Goal: Information Seeking & Learning: Learn about a topic

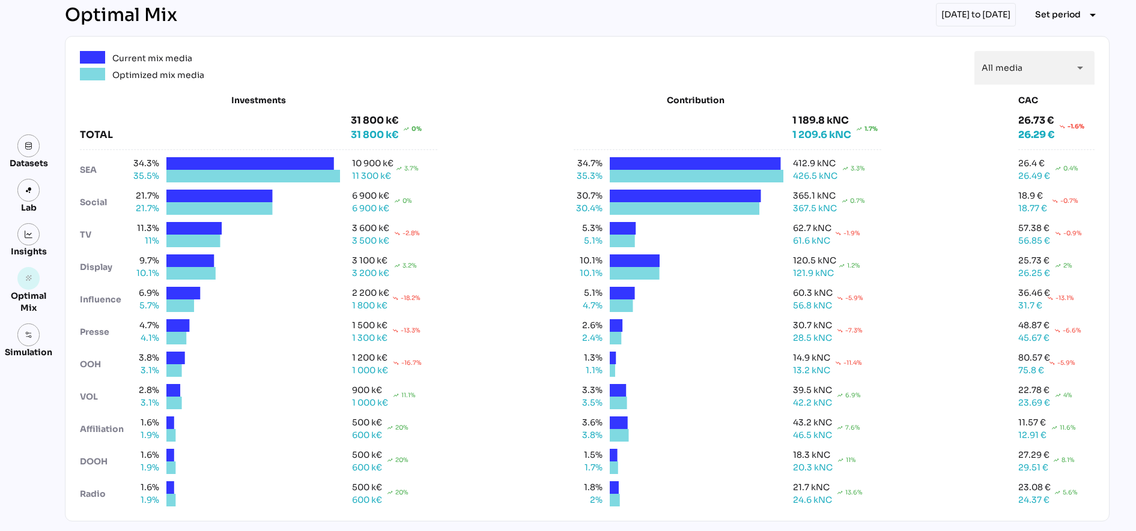
scroll to position [45, 0]
drag, startPoint x: 861, startPoint y: 127, endPoint x: 892, endPoint y: 127, distance: 31.2
click at [892, 127] on div "Investments TOTAL 31 800 k€ 31 800 k€ trending_up 0% 34.3% 10 900 k€ SEA 35.5% …" at bounding box center [587, 300] width 1014 height 413
click at [892, 126] on div "Investments TOTAL 31 800 k€ 31 800 k€ trending_up 0% 34.3% 10 900 k€ SEA 35.5% …" at bounding box center [587, 300] width 1014 height 413
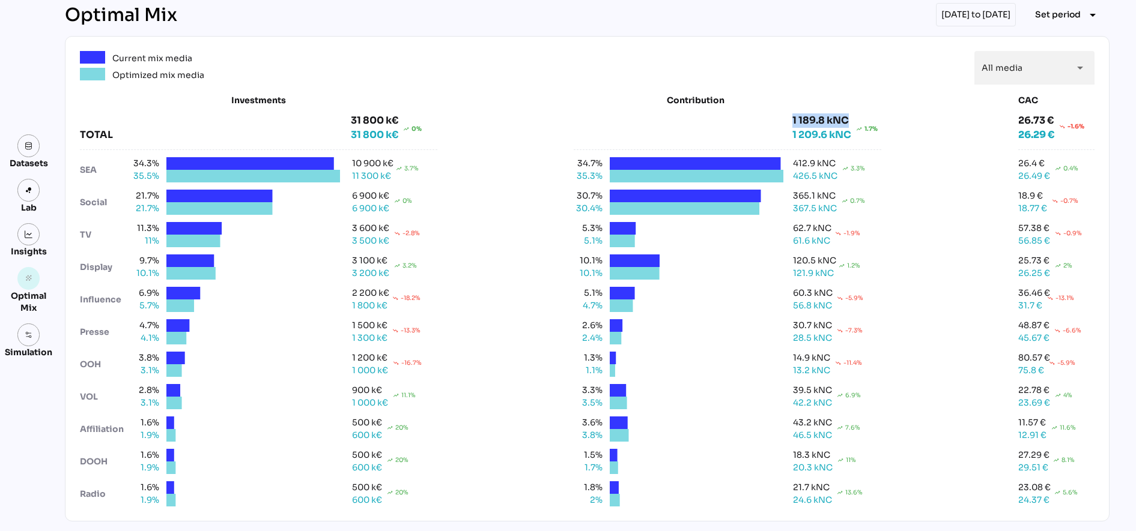
click at [892, 126] on div "Investments TOTAL 31 800 k€ 31 800 k€ trending_up 0% 34.3% 10 900 k€ SEA 35.5% …" at bounding box center [587, 300] width 1014 height 413
drag, startPoint x: 892, startPoint y: 126, endPoint x: 896, endPoint y: 135, distance: 9.1
click at [896, 135] on div "Investments TOTAL 31 800 k€ 31 800 k€ trending_up 0% 34.3% 10 900 k€ SEA 35.5% …" at bounding box center [587, 300] width 1014 height 413
click at [29, 237] on img at bounding box center [29, 235] width 8 height 8
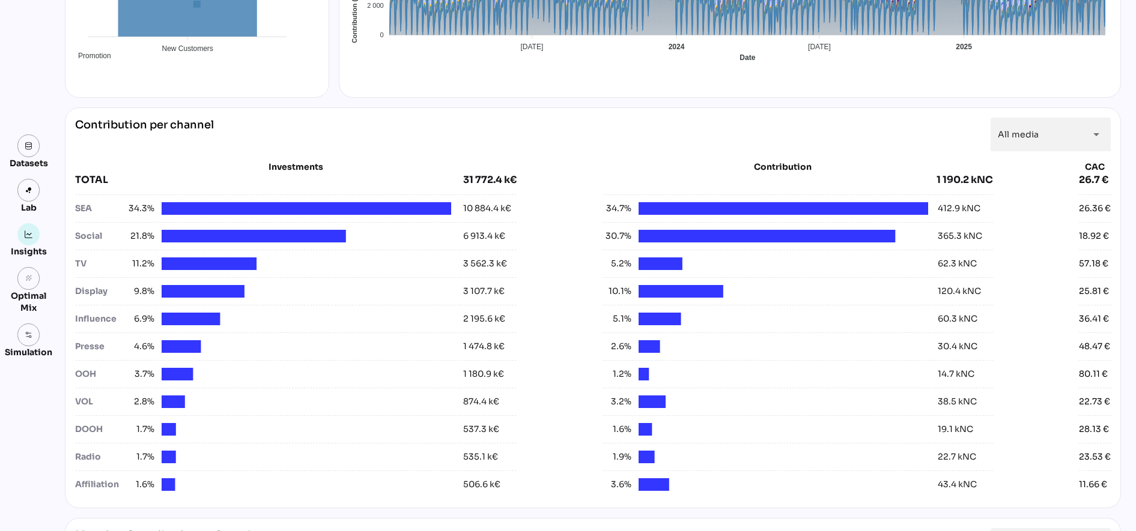
scroll to position [375, 0]
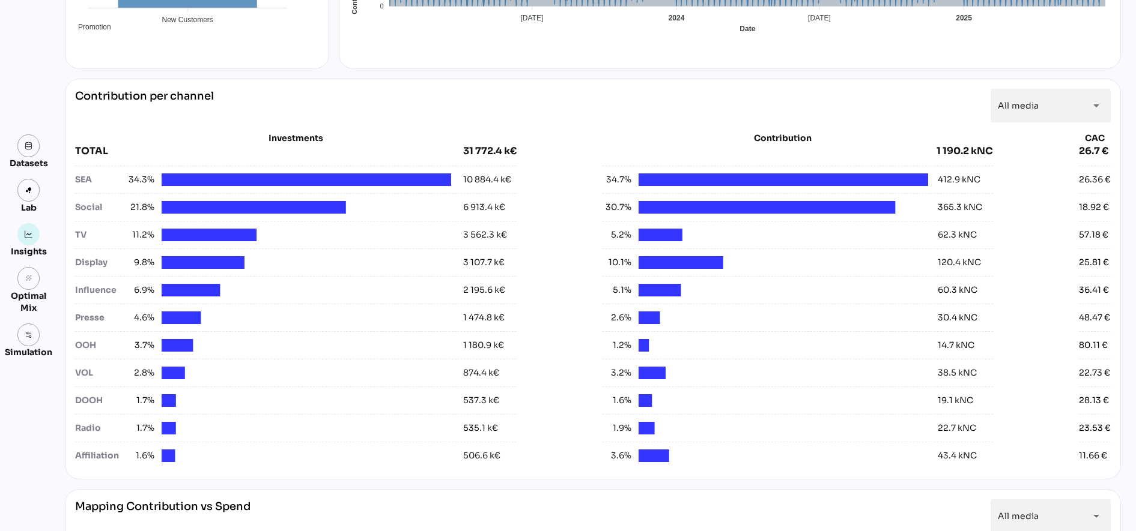
click at [138, 171] on div "SEA 34.3% 10 884.4 k€" at bounding box center [295, 177] width 441 height 23
click at [142, 178] on span "34.3%" at bounding box center [140, 180] width 29 height 13
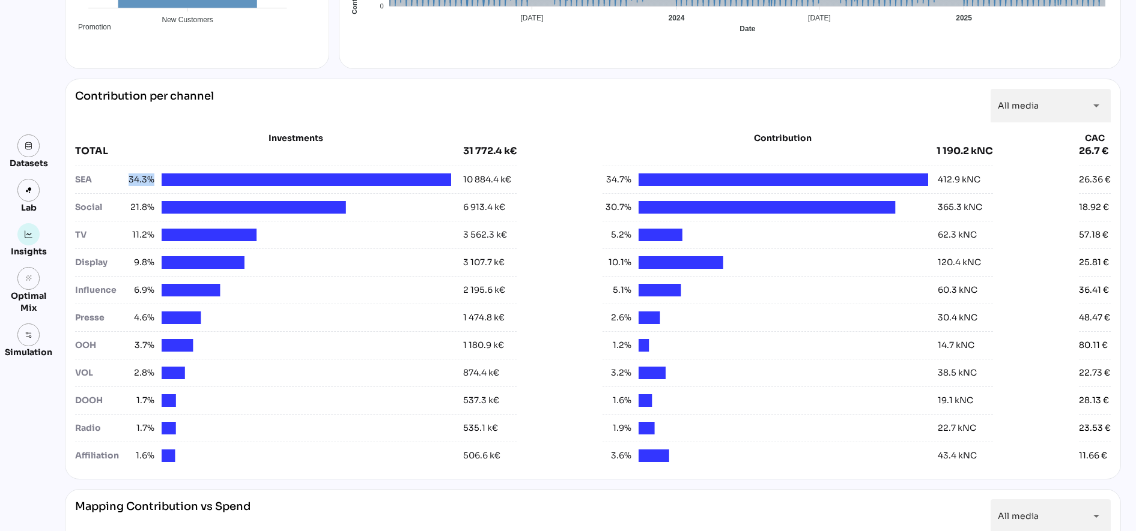
click at [142, 178] on span "34.3%" at bounding box center [140, 180] width 29 height 13
drag, startPoint x: 142, startPoint y: 178, endPoint x: 144, endPoint y: 184, distance: 6.3
click at [144, 184] on span "34.3%" at bounding box center [140, 180] width 29 height 13
drag, startPoint x: 144, startPoint y: 184, endPoint x: 152, endPoint y: 203, distance: 21.0
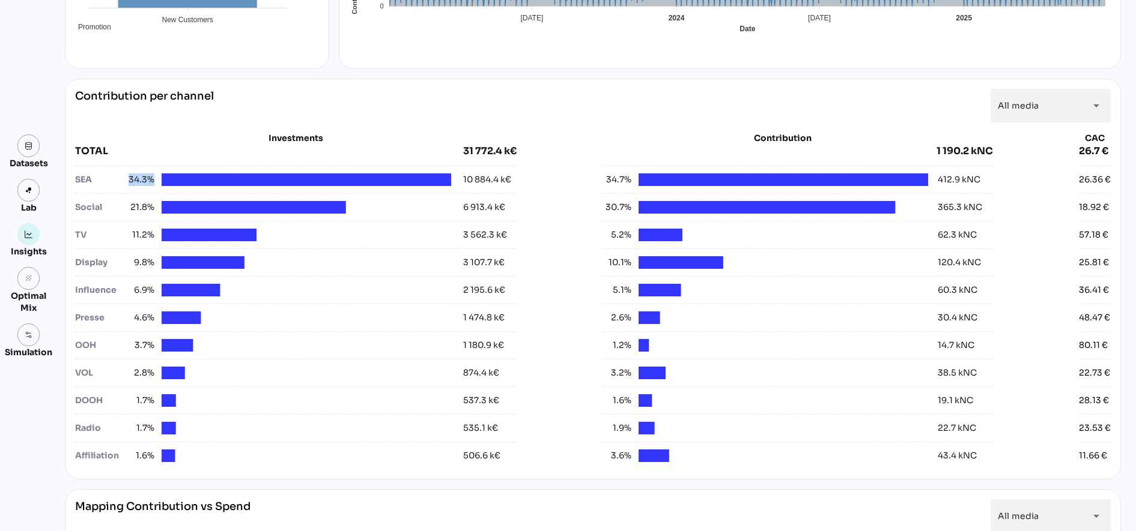
click at [152, 203] on div "21.8%" at bounding box center [289, 207] width 326 height 13
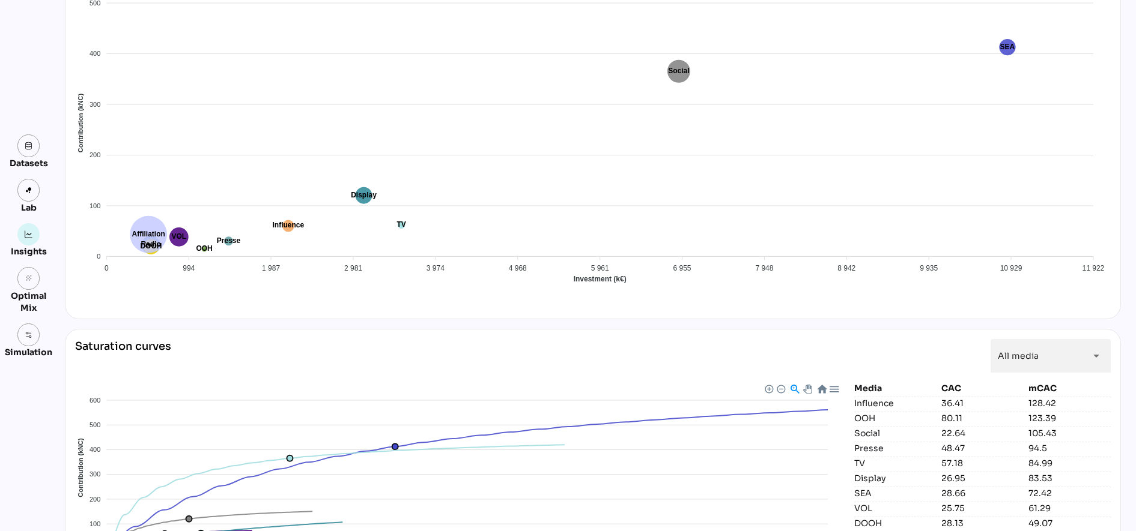
scroll to position [1014, 0]
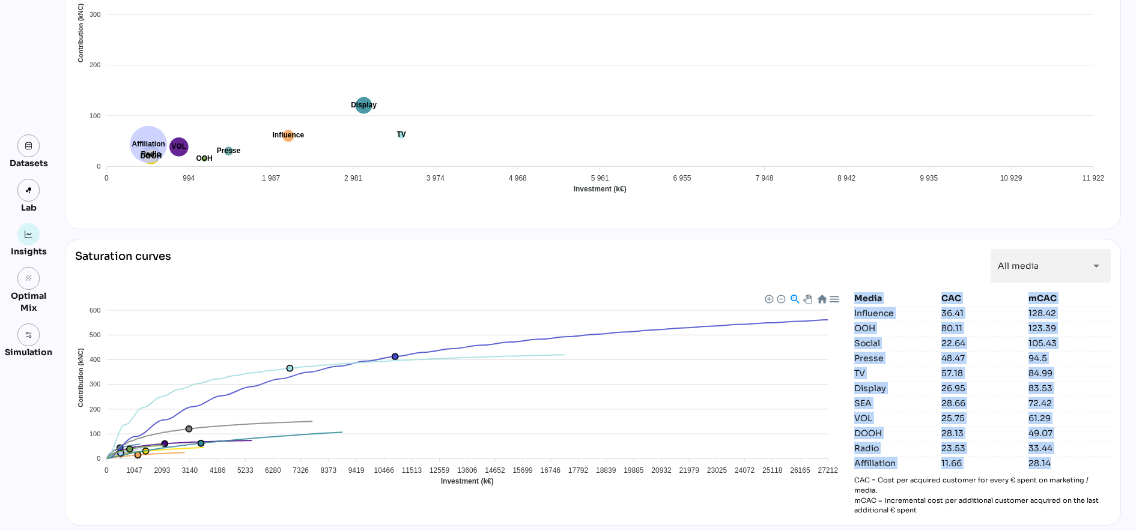
drag, startPoint x: 1054, startPoint y: 467, endPoint x: 849, endPoint y: 301, distance: 263.9
click at [854, 301] on div "Media CAC mCAC Influence 36.41 128.42 OOH 80.11 123.39 Social 22.64 105.43 Pres…" at bounding box center [982, 403] width 256 height 223
drag, startPoint x: 853, startPoint y: 298, endPoint x: 1127, endPoint y: 249, distance: 278.1
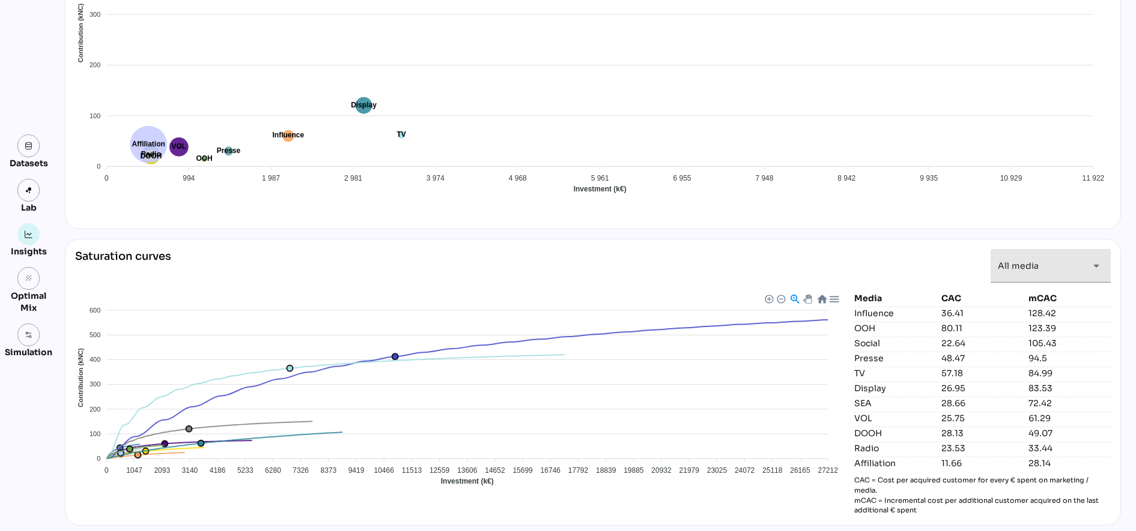
click at [1073, 265] on div "All media *********" at bounding box center [1039, 266] width 84 height 34
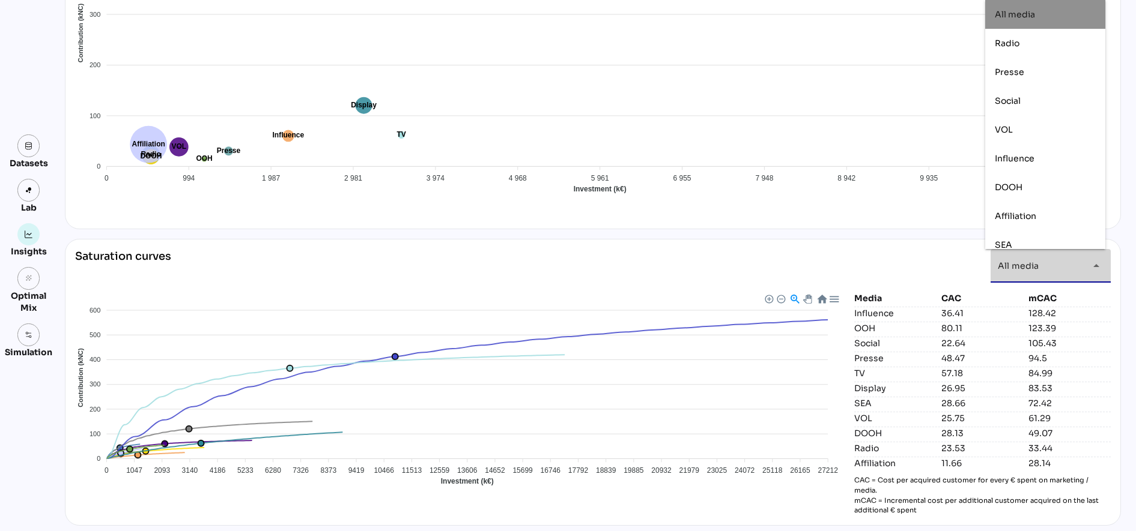
click at [1073, 265] on div "All media *********" at bounding box center [1039, 266] width 84 height 34
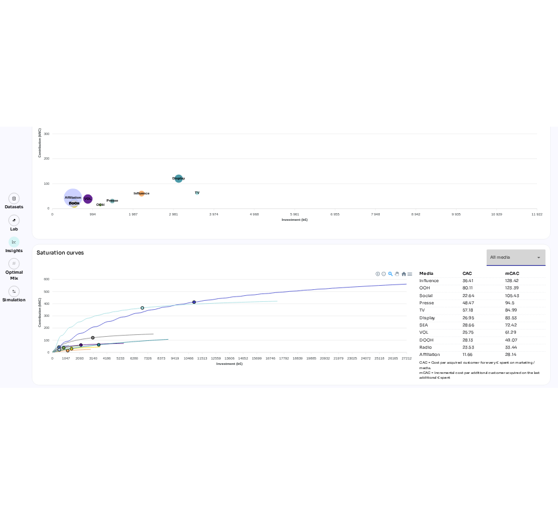
scroll to position [0, 0]
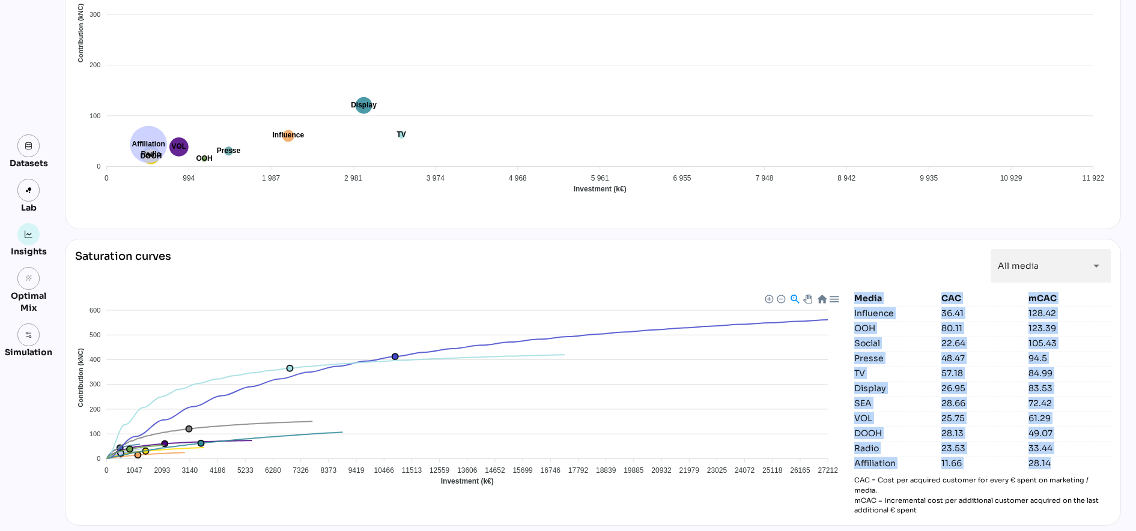
drag, startPoint x: 851, startPoint y: 301, endPoint x: 1049, endPoint y: 462, distance: 254.8
click at [1049, 462] on div "Media CAC mCAC Influence 36.41 128.42 OOH 80.11 123.39 Social 22.64 105.43 Pres…" at bounding box center [982, 403] width 256 height 223
copy div "Media CAC mCAC Influence 36.41 128.42 OOH 80.11 123.39 Social 22.64 105.43 Pres…"
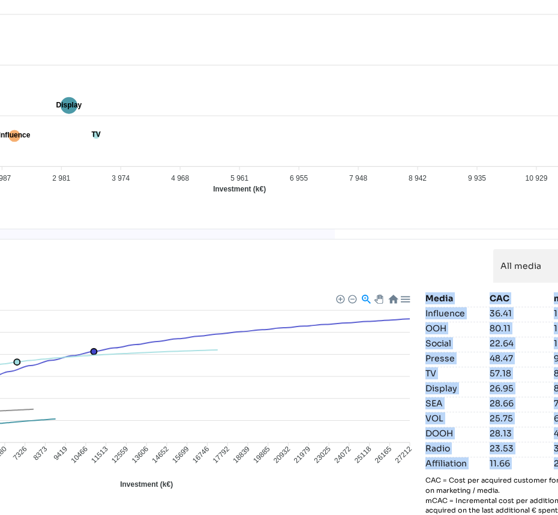
scroll to position [1351, 283]
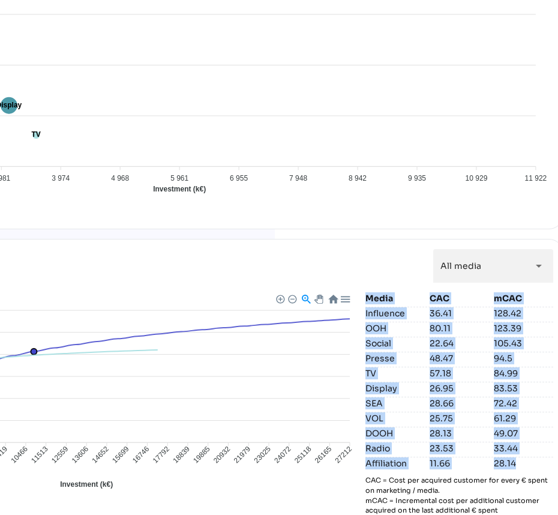
click at [554, 327] on div "Saturation curves All media ********* arrow_drop_down Affiliation DOOH Display …" at bounding box center [172, 487] width 782 height 496
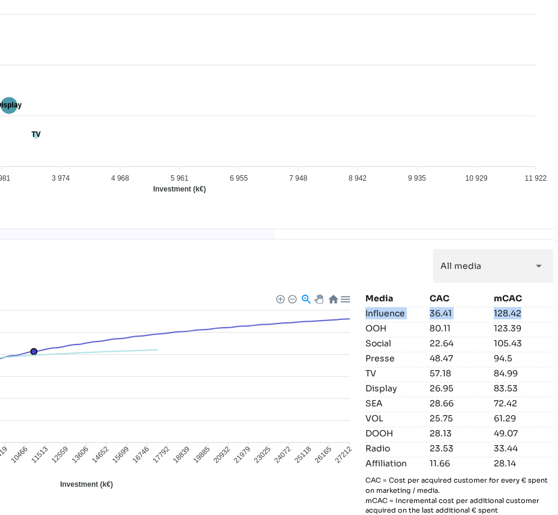
drag, startPoint x: 518, startPoint y: 315, endPoint x: 359, endPoint y: 314, distance: 159.1
click at [359, 314] on div "Affiliation DOOH Display Influence OOH Presse Radio SEA Social TV VOL 600 600 5…" at bounding box center [173, 403] width 762 height 223
copy div "Influence 36.41 128.42"
drag, startPoint x: 518, startPoint y: 329, endPoint x: 357, endPoint y: 328, distance: 160.9
click at [357, 328] on div "Affiliation DOOH Display Influence OOH Presse Radio SEA Social TV VOL 600 600 5…" at bounding box center [173, 403] width 762 height 223
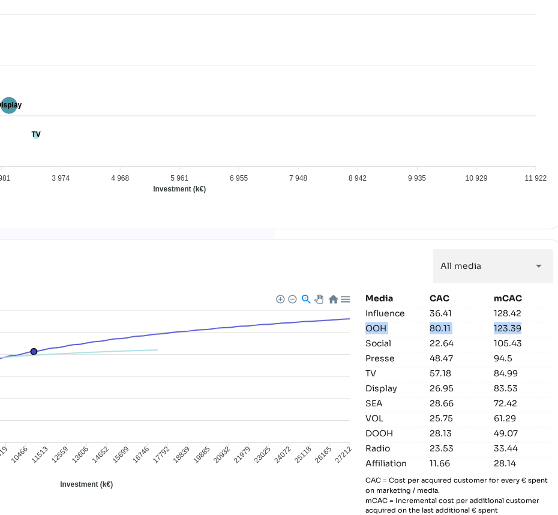
copy div "OOH 80.11 123.39"
drag, startPoint x: 516, startPoint y: 347, endPoint x: 373, endPoint y: 348, distance: 142.9
click at [373, 348] on div "Media CAC mCAC Influence 36.41 128.42 OOH 80.11 123.39 Social 22.64 105.43 Pres…" at bounding box center [460, 403] width 188 height 223
click at [377, 347] on div "Social" at bounding box center [395, 343] width 59 height 12
click at [545, 348] on div "105.43" at bounding box center [523, 343] width 59 height 12
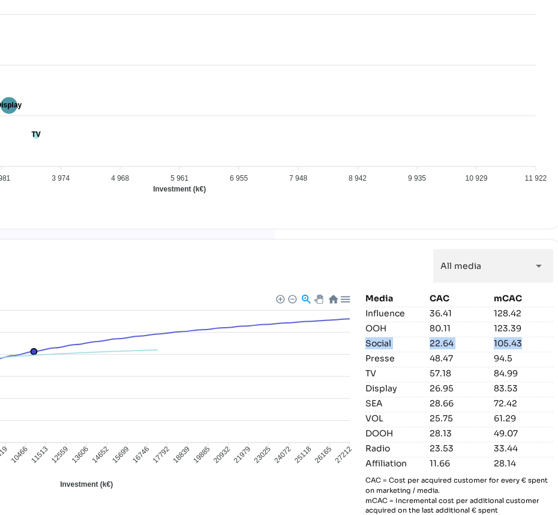
drag, startPoint x: 526, startPoint y: 347, endPoint x: 359, endPoint y: 342, distance: 167.6
click at [359, 342] on div "Affiliation DOOH Display Influence OOH Presse Radio SEA Social TV VOL 600 600 5…" at bounding box center [173, 403] width 762 height 223
copy div "Social 22.64 105.43"
drag, startPoint x: 513, startPoint y: 360, endPoint x: 361, endPoint y: 360, distance: 152.5
click at [366, 360] on div "Presse 48.47 94.5" at bounding box center [460, 358] width 188 height 13
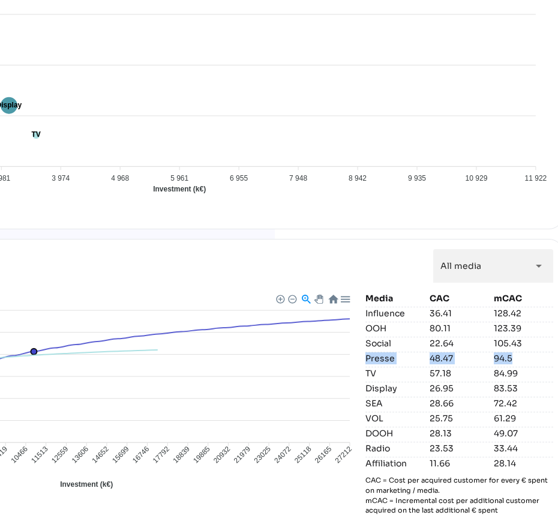
copy div "Presse 48.47 94.5"
drag, startPoint x: 524, startPoint y: 372, endPoint x: 362, endPoint y: 372, distance: 162.1
click at [366, 372] on div "TV 57.18 84.99" at bounding box center [460, 373] width 188 height 13
copy div "TV 57.18 84.99"
drag, startPoint x: 517, startPoint y: 389, endPoint x: 359, endPoint y: 391, distance: 158.0
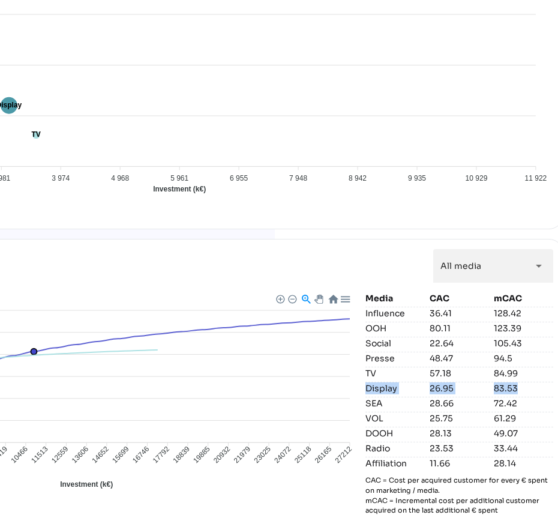
click at [359, 391] on div "Affiliation DOOH Display Influence OOH Presse Radio SEA Social TV VOL 600 600 5…" at bounding box center [173, 403] width 762 height 223
copy div "Display 26.95 83.53"
drag, startPoint x: 523, startPoint y: 404, endPoint x: 358, endPoint y: 401, distance: 165.2
click at [358, 401] on div "Affiliation DOOH Display Influence OOH Presse Radio SEA Social TV VOL 600 600 5…" at bounding box center [173, 403] width 762 height 223
copy div "SEA 28.66 72.42"
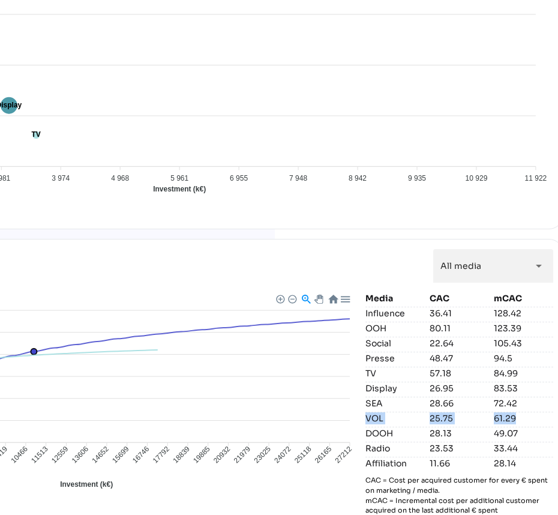
drag, startPoint x: 509, startPoint y: 422, endPoint x: 362, endPoint y: 417, distance: 147.2
click at [366, 417] on div "VOL 25.75 61.29" at bounding box center [460, 418] width 188 height 13
copy div "VOL 25.75 61.29"
drag, startPoint x: 522, startPoint y: 437, endPoint x: 358, endPoint y: 429, distance: 164.1
click at [358, 429] on div "Affiliation DOOH Display Influence OOH Presse Radio SEA Social TV VOL 600 600 5…" at bounding box center [173, 403] width 762 height 223
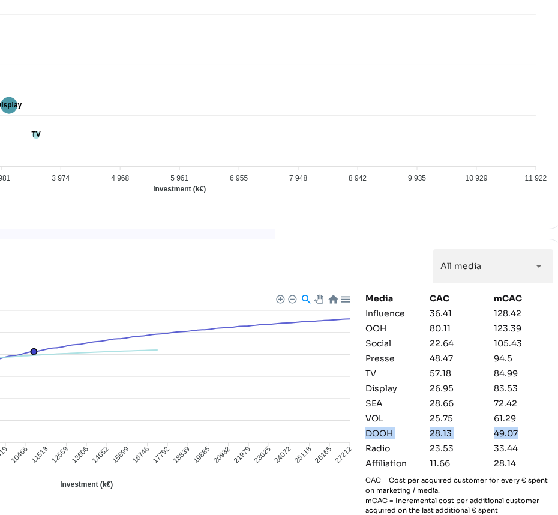
copy div "DOOH 28.13 49.07"
drag, startPoint x: 514, startPoint y: 450, endPoint x: 359, endPoint y: 443, distance: 155.1
click at [359, 443] on div "Affiliation DOOH Display Influence OOH Presse Radio SEA Social TV VOL 600 600 5…" at bounding box center [173, 403] width 762 height 223
drag, startPoint x: 513, startPoint y: 464, endPoint x: 359, endPoint y: 465, distance: 154.3
click at [359, 465] on div "Affiliation DOOH Display Influence OOH Presse Radio SEA Social TV VOL 600 600 5…" at bounding box center [173, 403] width 762 height 223
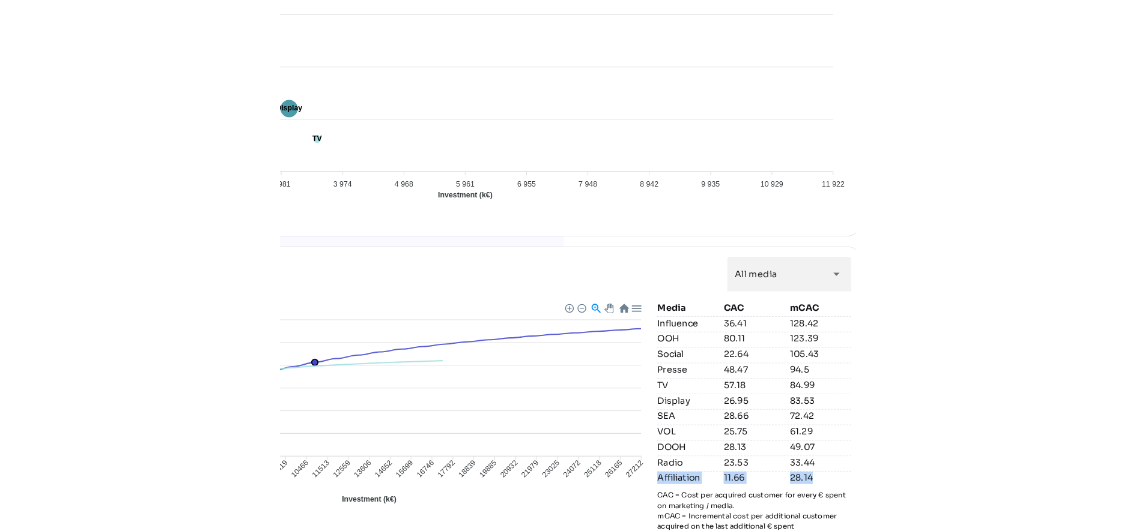
scroll to position [1018, 0]
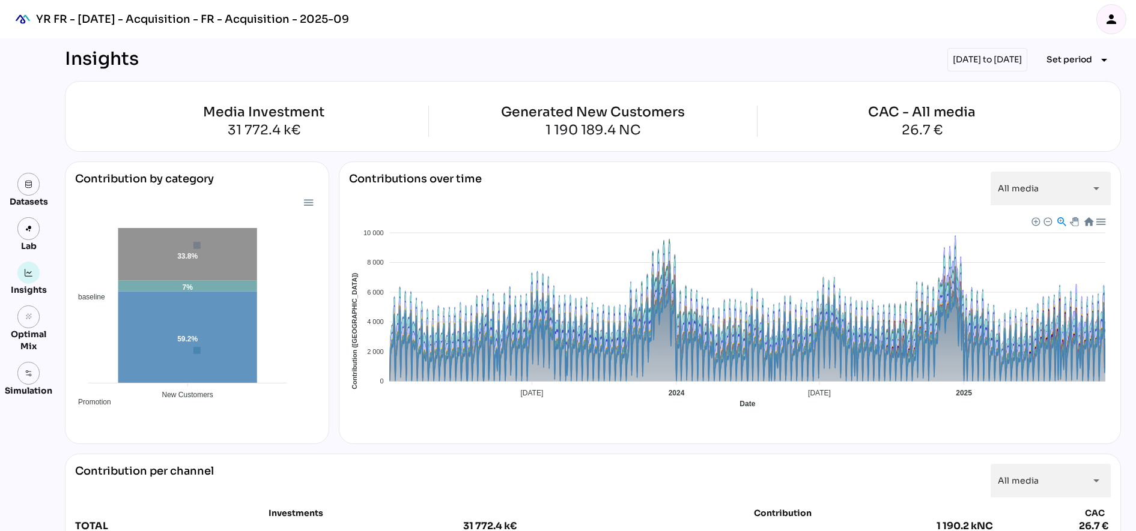
scroll to position [1014, 0]
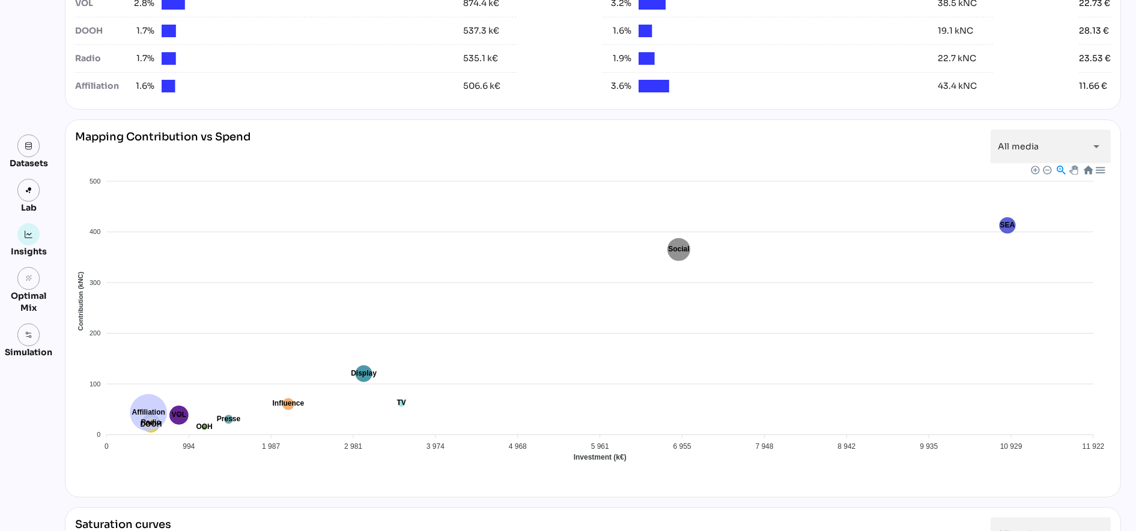
scroll to position [488, 0]
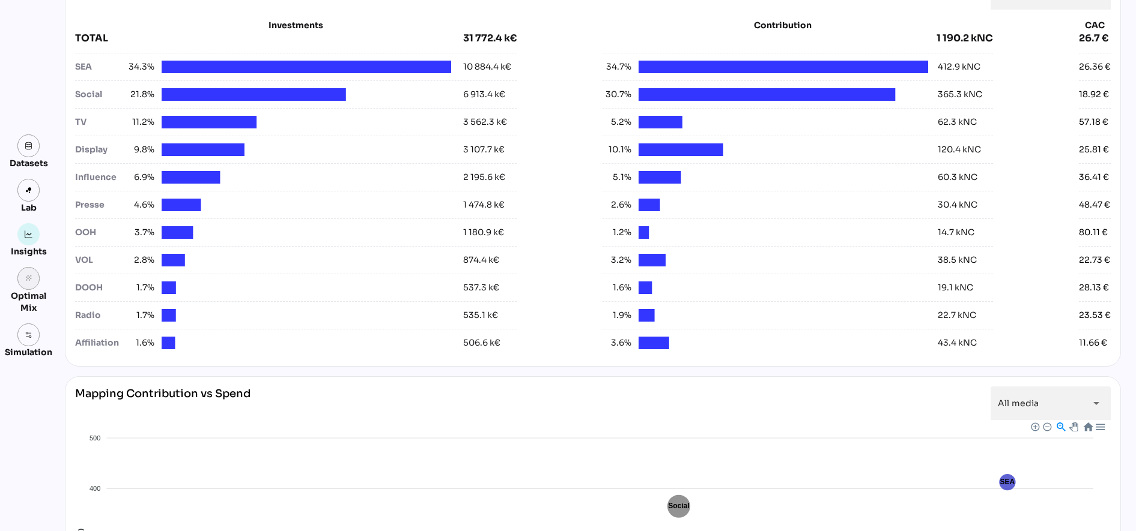
click at [29, 282] on icon "grain" at bounding box center [29, 278] width 8 height 8
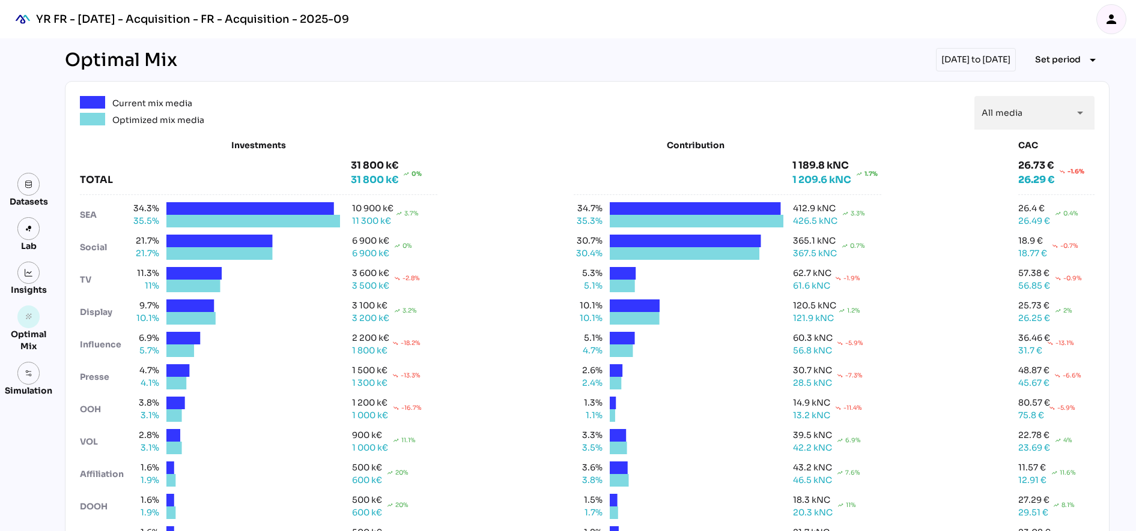
click at [19, 282] on div "Insights" at bounding box center [28, 279] width 47 height 35
click at [25, 273] on img at bounding box center [29, 273] width 8 height 8
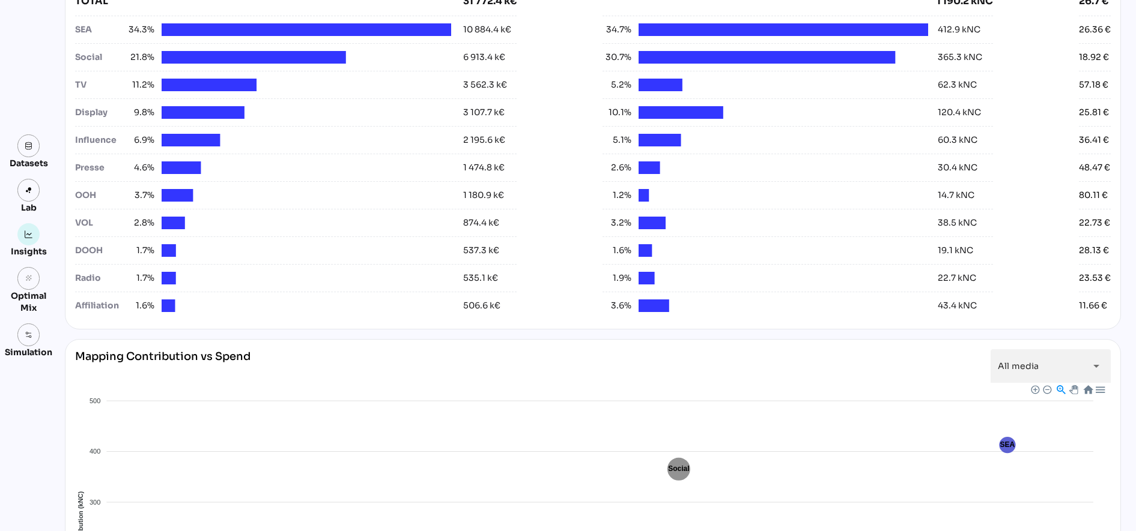
scroll to position [1014, 0]
